Goal: Transaction & Acquisition: Purchase product/service

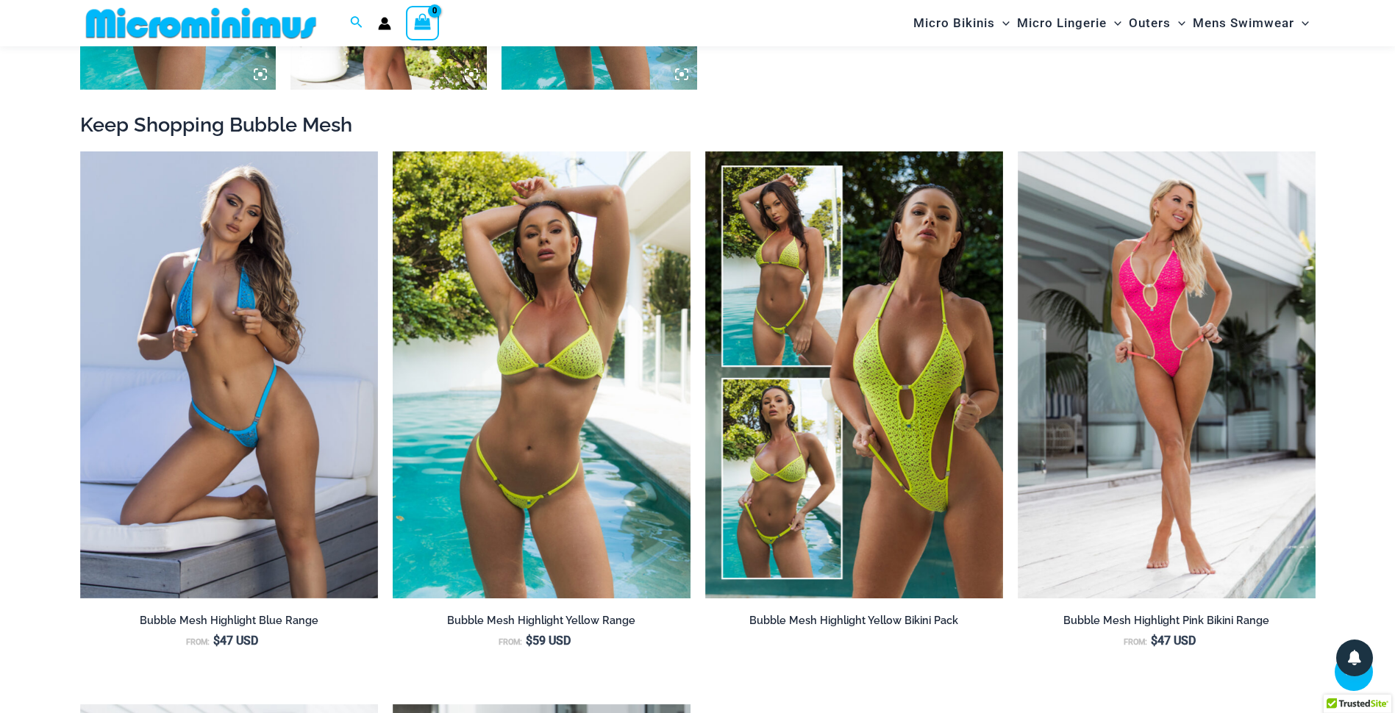
scroll to position [1531, 0]
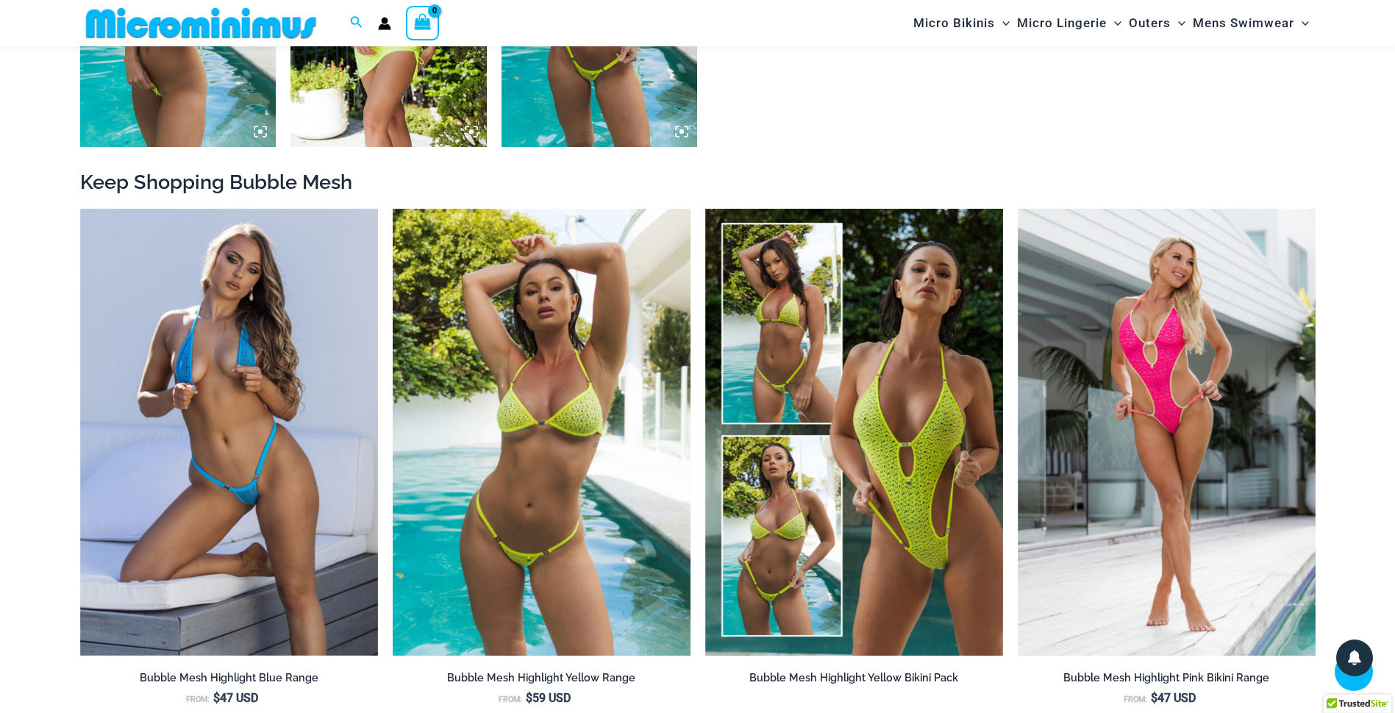
click at [566, 378] on img at bounding box center [542, 432] width 298 height 447
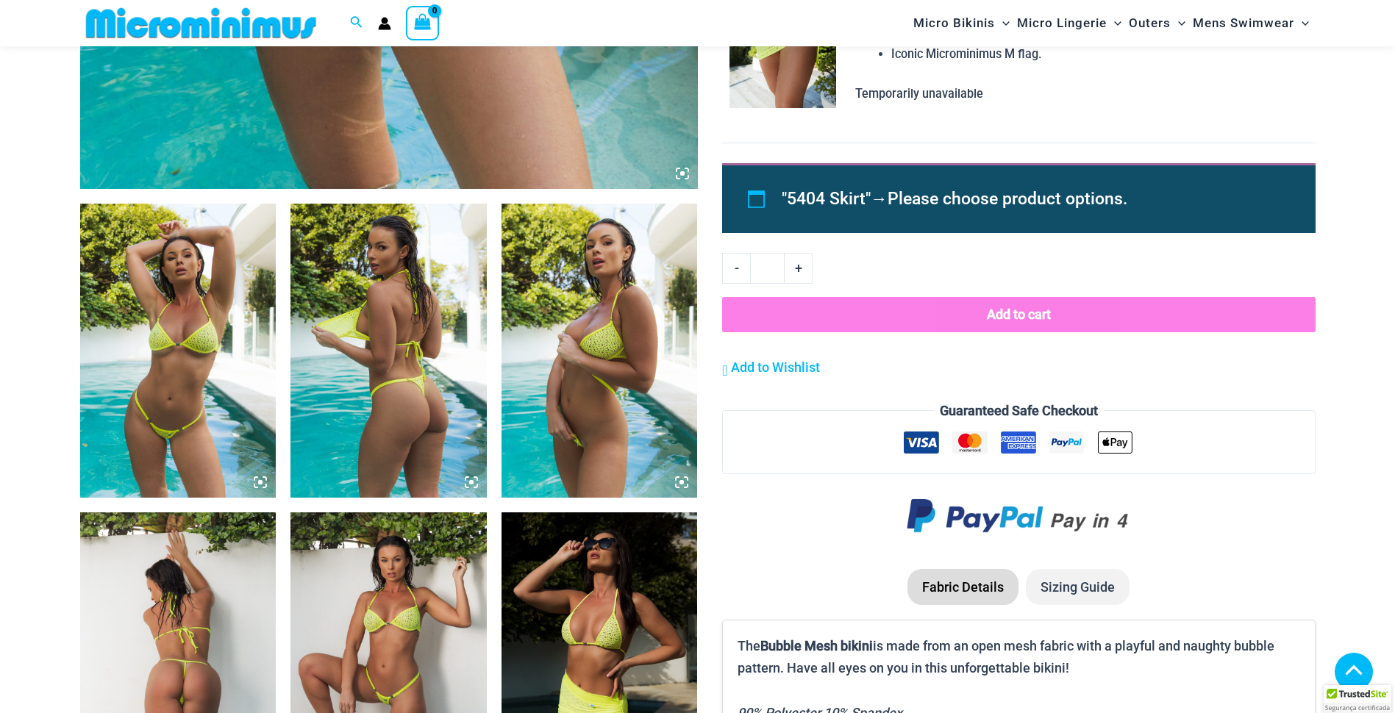
scroll to position [871, 0]
type input "**********"
click at [586, 437] on img at bounding box center [600, 351] width 196 height 294
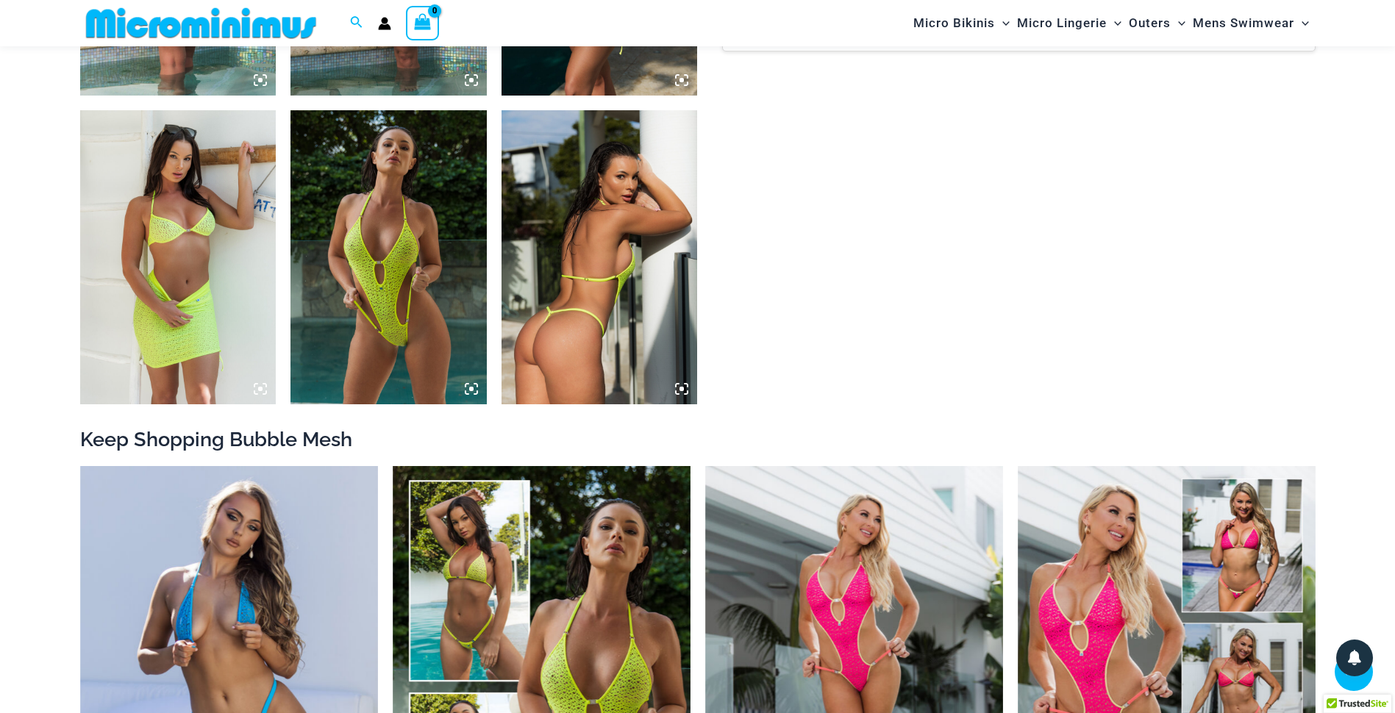
scroll to position [1680, 0]
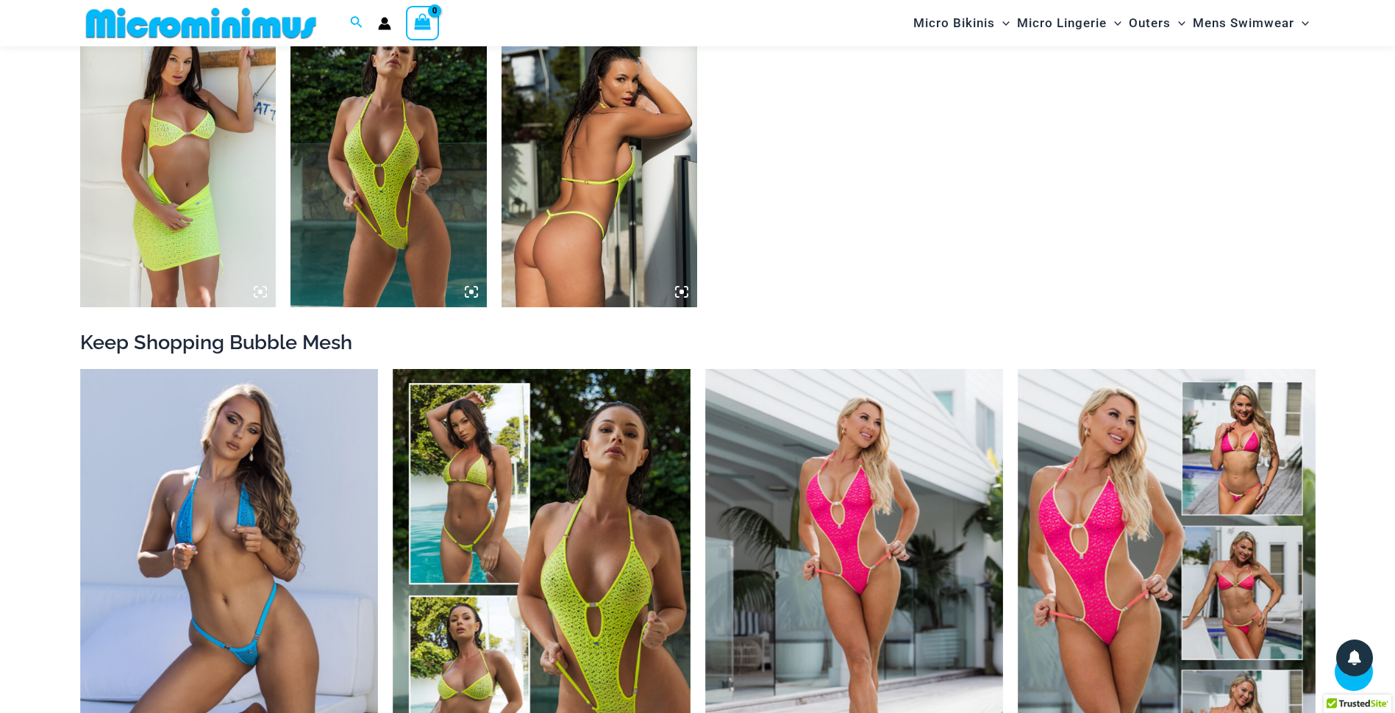
click at [607, 168] on img at bounding box center [600, 160] width 196 height 294
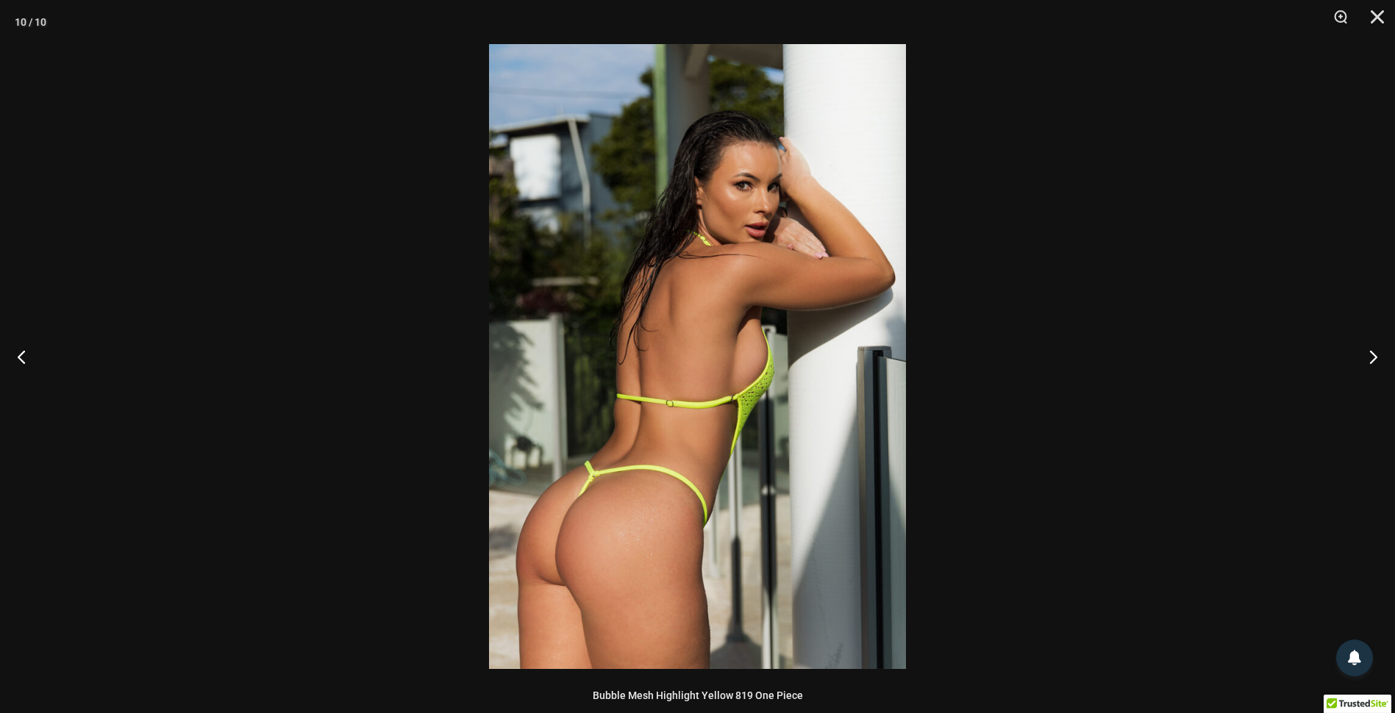
click at [700, 385] on img at bounding box center [697, 356] width 417 height 625
